Goal: Find contact information: Find contact information

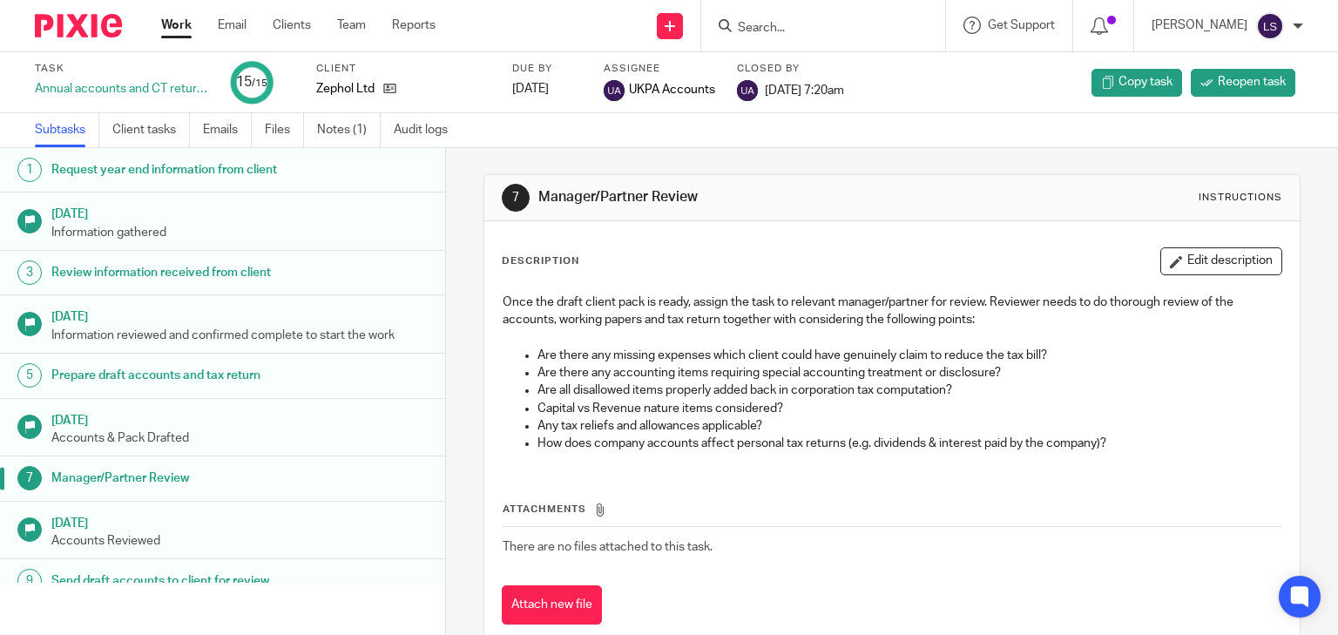
click at [805, 10] on div at bounding box center [823, 25] width 244 height 51
click at [805, 21] on input "Search" at bounding box center [814, 29] width 157 height 16
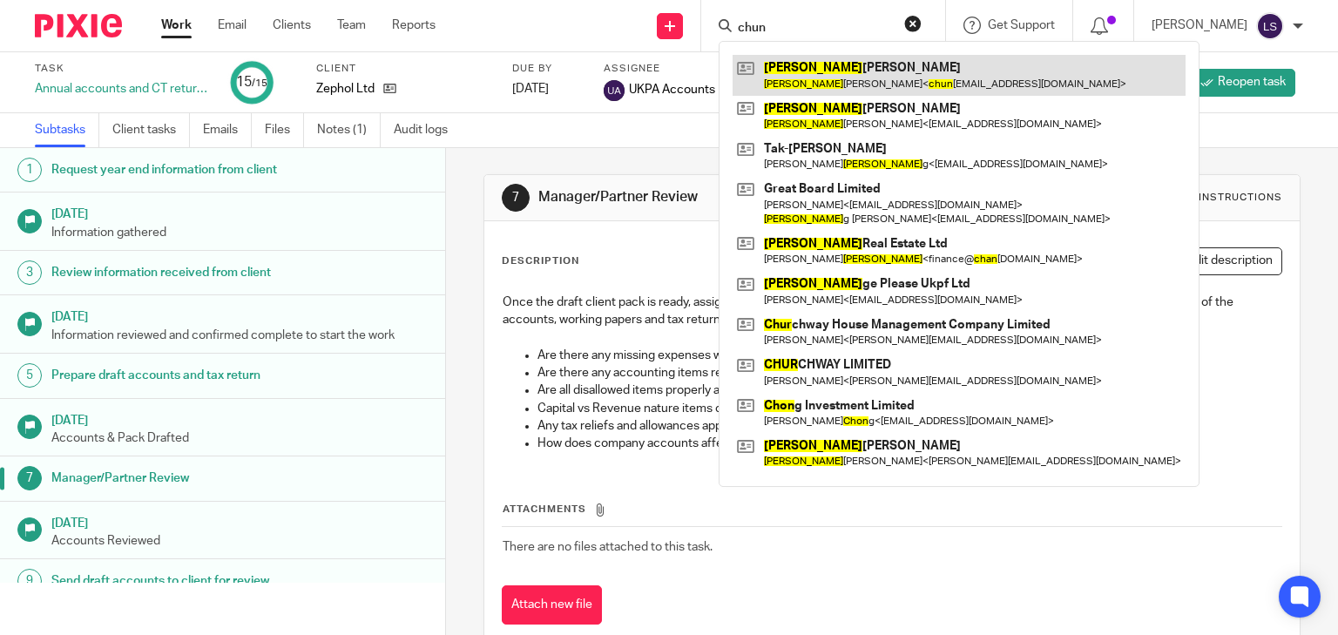
type input "chun"
click at [803, 78] on link at bounding box center [958, 75] width 453 height 40
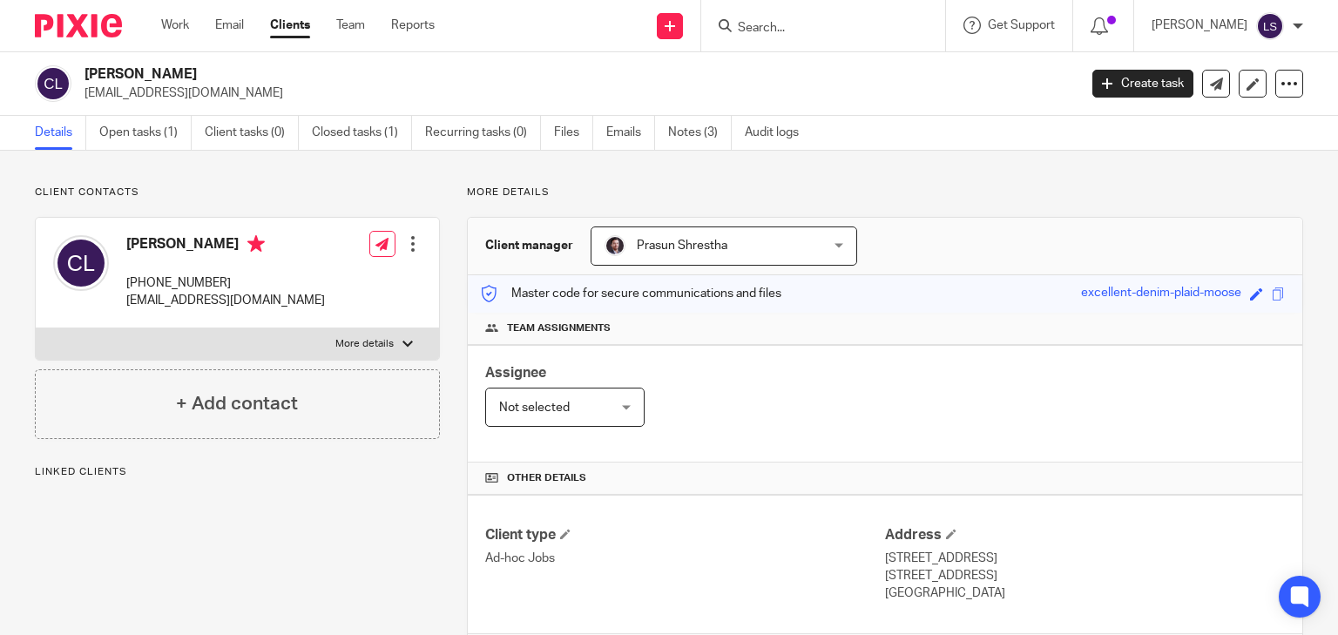
drag, startPoint x: 125, startPoint y: 244, endPoint x: 202, endPoint y: 240, distance: 76.7
click at [202, 240] on h4 "[PERSON_NAME]" at bounding box center [225, 246] width 199 height 22
copy h4 "[PERSON_NAME]"
click at [255, 273] on div "Chun Yiu Lo +44 753 269 9138 chunyiulo1993@gmail.com" at bounding box center [225, 272] width 199 height 75
drag, startPoint x: 124, startPoint y: 284, endPoint x: 292, endPoint y: 297, distance: 168.6
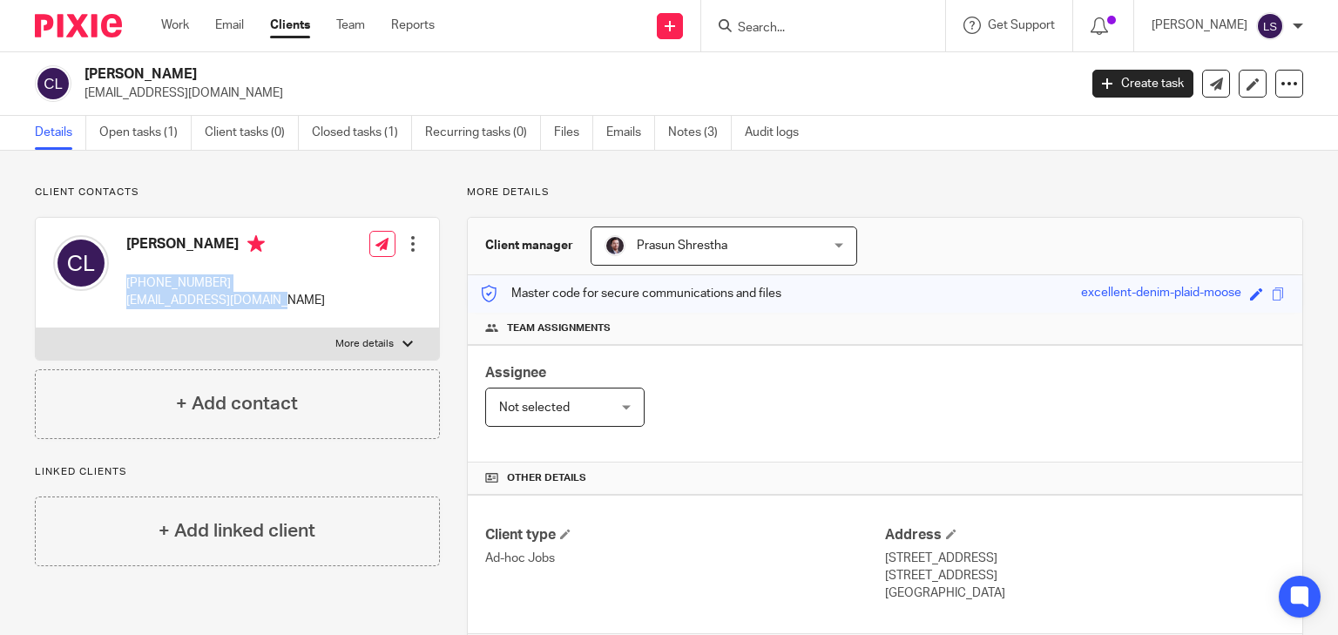
click at [292, 297] on div "[PERSON_NAME] [PHONE_NUMBER] [EMAIL_ADDRESS][DOMAIN_NAME] Edit contact Create c…" at bounding box center [237, 273] width 403 height 111
copy div "+44 753 269 9138 chunyiulo1993@gmail.com"
click at [161, 143] on link "Open tasks (1)" at bounding box center [145, 133] width 92 height 34
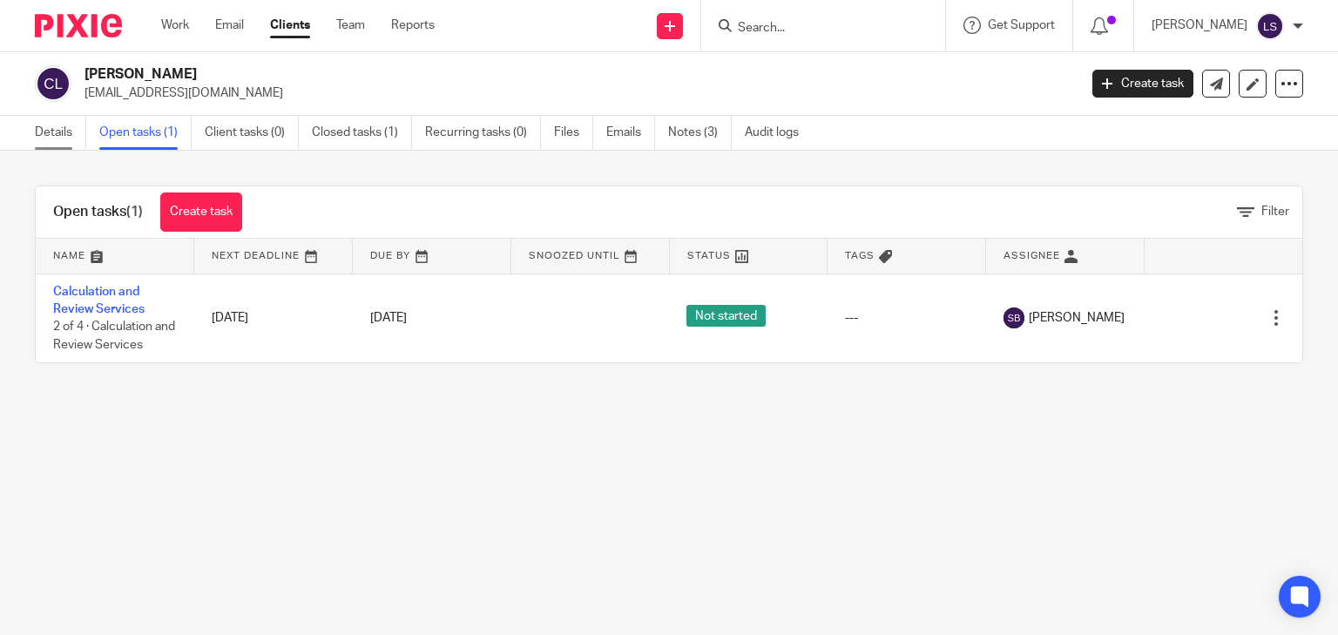
click at [58, 126] on link "Details" at bounding box center [60, 133] width 51 height 34
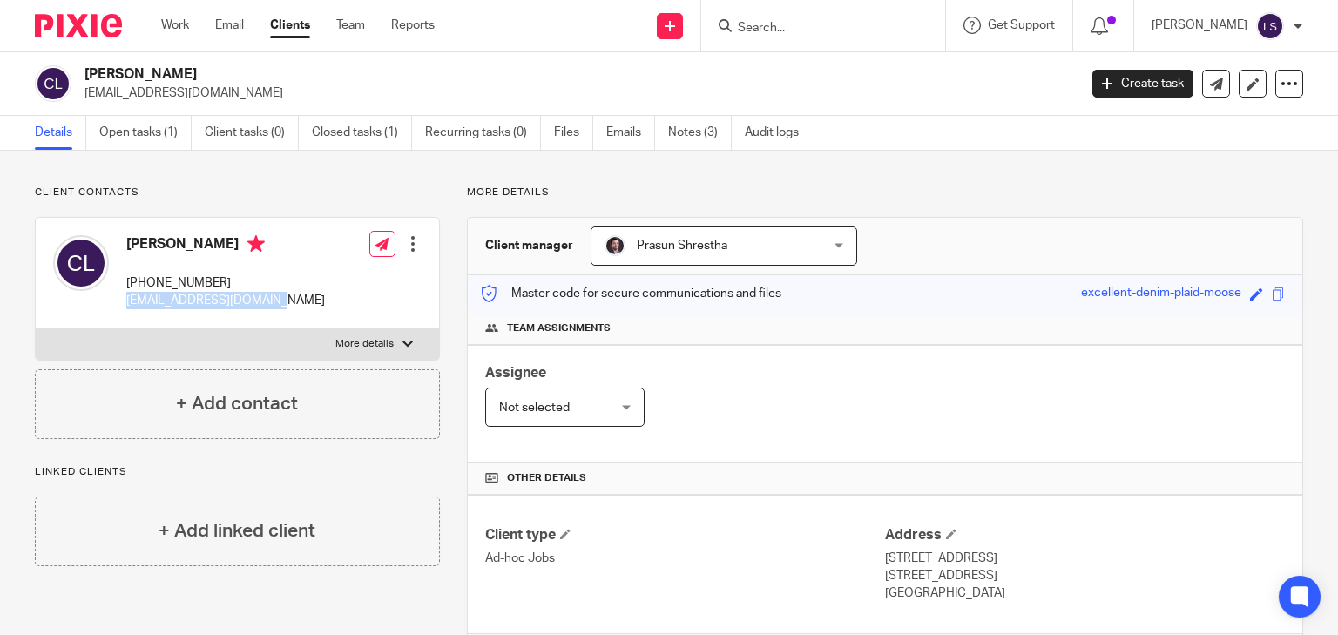
drag, startPoint x: 289, startPoint y: 303, endPoint x: 127, endPoint y: 308, distance: 162.1
click at [127, 308] on div "[PERSON_NAME] [PHONE_NUMBER] [EMAIL_ADDRESS][DOMAIN_NAME] Edit contact Create c…" at bounding box center [237, 273] width 403 height 111
copy p "[EMAIL_ADDRESS][DOMAIN_NAME]"
click at [190, 280] on p "[PHONE_NUMBER]" at bounding box center [225, 282] width 199 height 17
drag, startPoint x: 85, startPoint y: 70, endPoint x: 169, endPoint y: 76, distance: 83.8
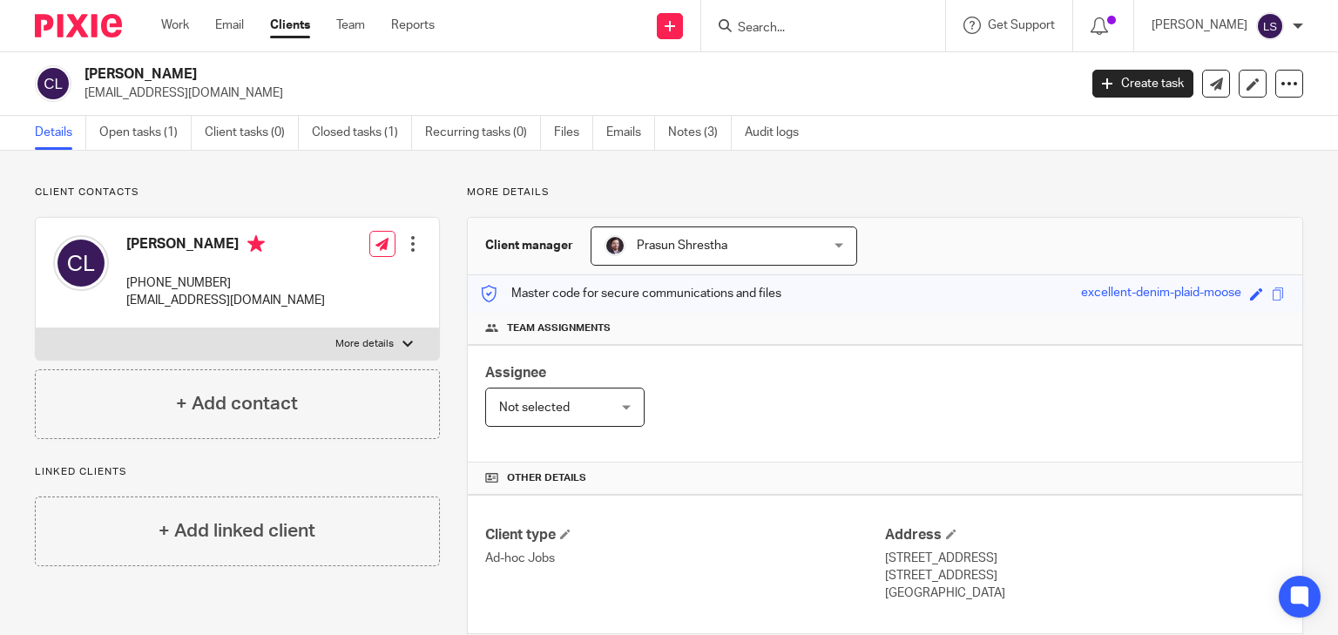
click at [169, 76] on h2 "[PERSON_NAME]" at bounding box center [476, 74] width 785 height 18
copy h2 "[PERSON_NAME]"
click at [122, 101] on p "[EMAIL_ADDRESS][DOMAIN_NAME]" at bounding box center [574, 92] width 981 height 17
drag, startPoint x: 84, startPoint y: 93, endPoint x: 244, endPoint y: 90, distance: 160.3
click at [244, 90] on p "[EMAIL_ADDRESS][DOMAIN_NAME]" at bounding box center [574, 92] width 981 height 17
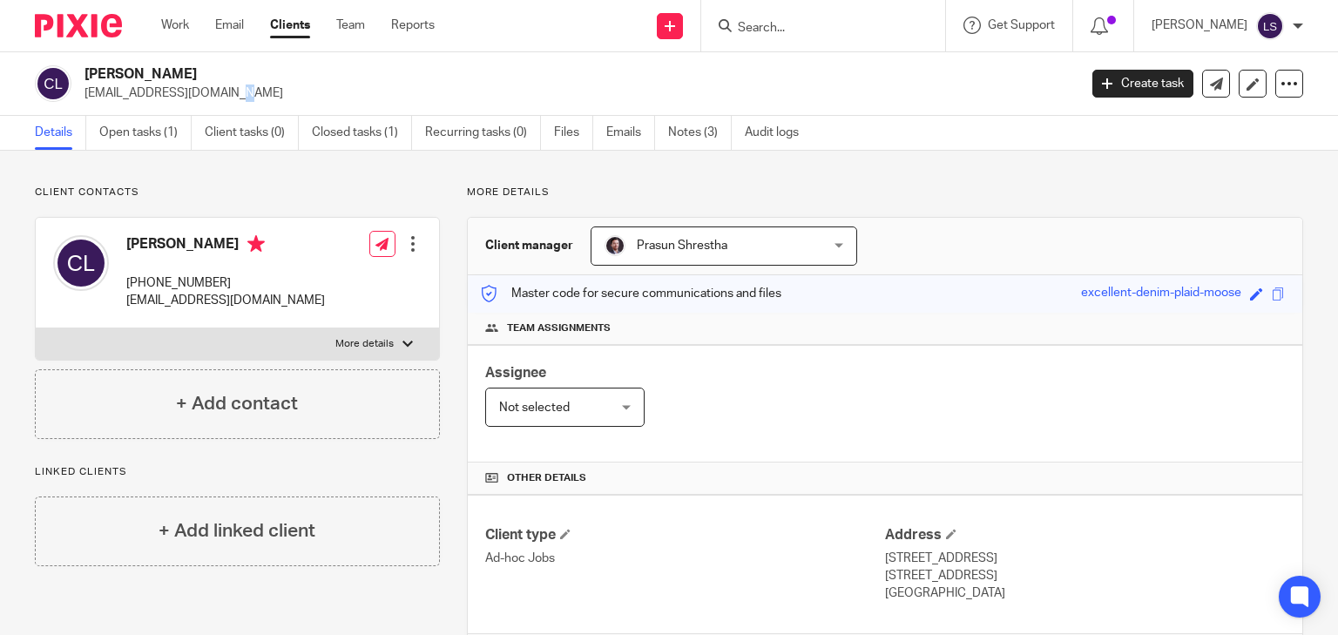
copy p "[EMAIL_ADDRESS][DOMAIN_NAME]"
click at [179, 307] on p "chunyiulo1993@gmail.com" at bounding box center [225, 300] width 199 height 17
drag, startPoint x: 127, startPoint y: 280, endPoint x: 280, endPoint y: 278, distance: 152.4
click at [280, 278] on div "Chun Yiu Lo +44 753 269 9138 chunyiulo1993@gmail.com Edit contact Create client…" at bounding box center [237, 273] width 403 height 111
copy p "+44 753 269 9138"
